Goal: Check status: Check status

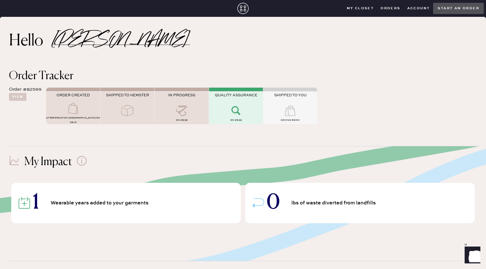
click at [234, 113] on use at bounding box center [235, 110] width 9 height 9
click at [240, 116] on icon at bounding box center [236, 110] width 22 height 11
click at [25, 97] on button "View" at bounding box center [17, 97] width 17 height 8
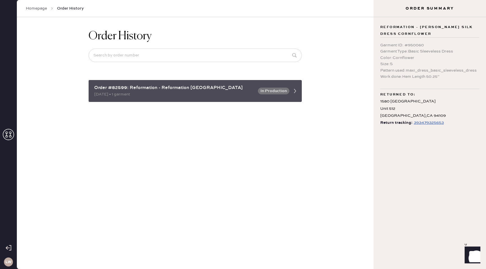
click at [237, 88] on div "Order #82599: Reformation - Reformation [GEOGRAPHIC_DATA]" at bounding box center [174, 88] width 160 height 7
click at [277, 92] on button "In Production" at bounding box center [273, 91] width 31 height 7
click at [297, 92] on icon at bounding box center [294, 90] width 11 height 11
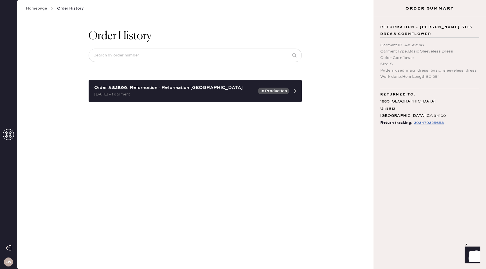
click at [416, 123] on div "393479325653" at bounding box center [428, 122] width 30 height 7
click at [33, 10] on link "Homepage" at bounding box center [36, 9] width 21 height 6
